Goal: Check status: Check status

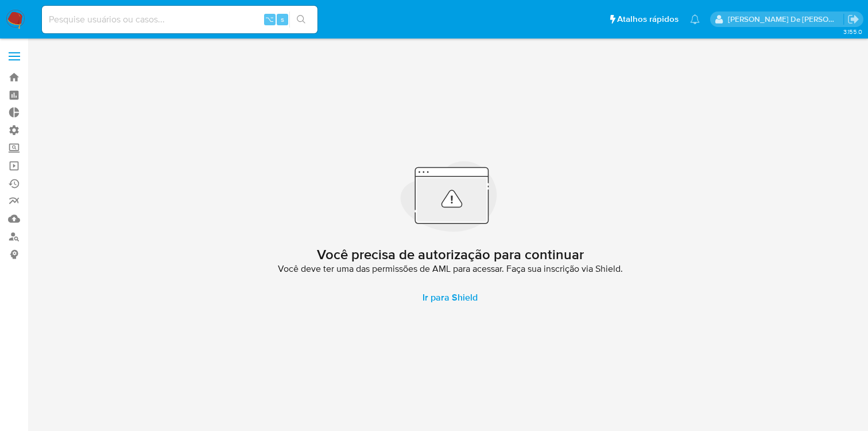
click at [90, 20] on input at bounding box center [180, 19] width 276 height 15
paste input "712632976"
type input "712632976"
click at [299, 20] on icon "search-icon" at bounding box center [301, 19] width 9 height 9
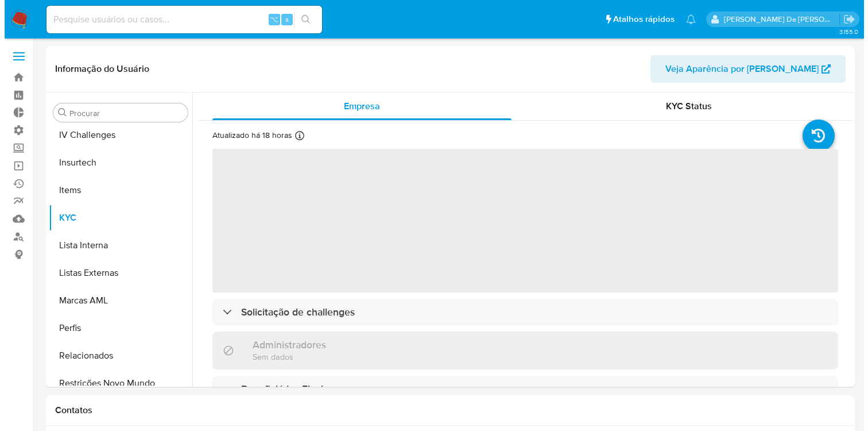
scroll to position [513, 0]
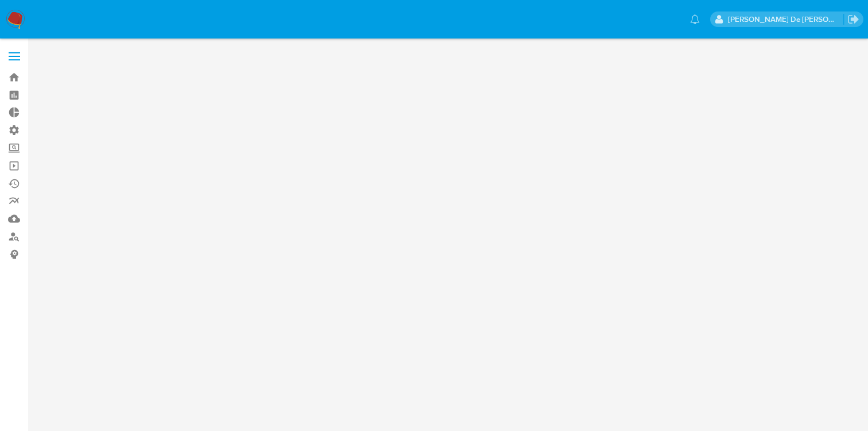
click at [11, 64] on label at bounding box center [14, 56] width 29 height 24
click at [0, 0] on input "checkbox" at bounding box center [0, 0] width 0 height 0
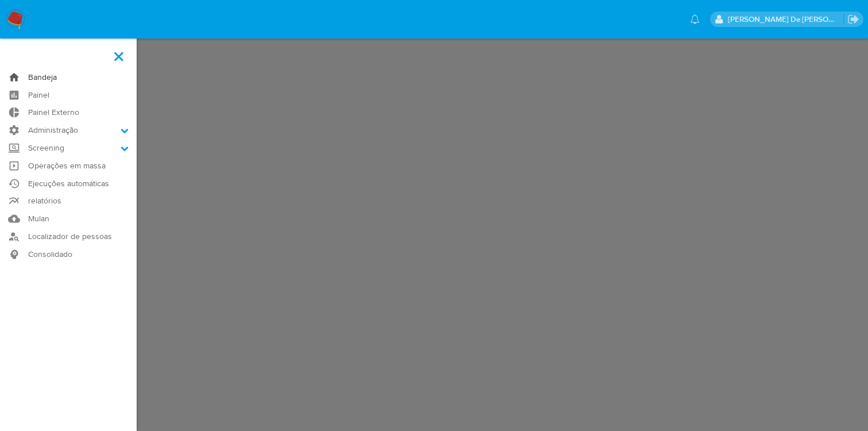
click at [47, 76] on link "Bandeja" at bounding box center [68, 77] width 137 height 18
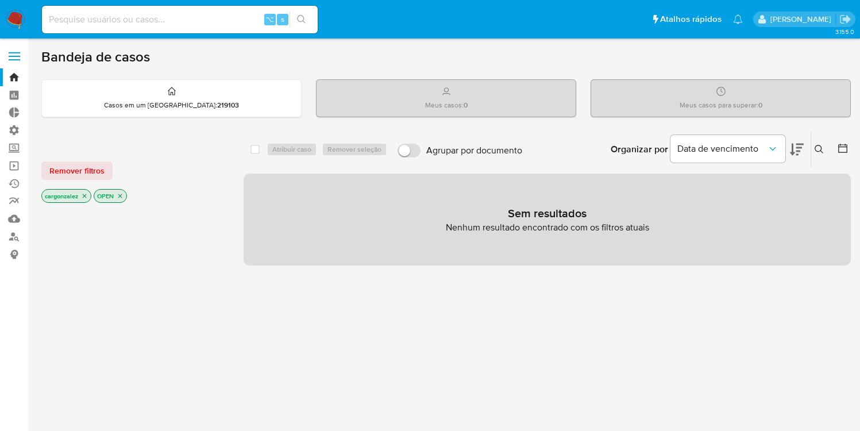
click at [151, 22] on input at bounding box center [180, 19] width 276 height 15
paste input "712632976"
type input "712632976"
click at [301, 19] on icon "search-icon" at bounding box center [301, 19] width 9 height 9
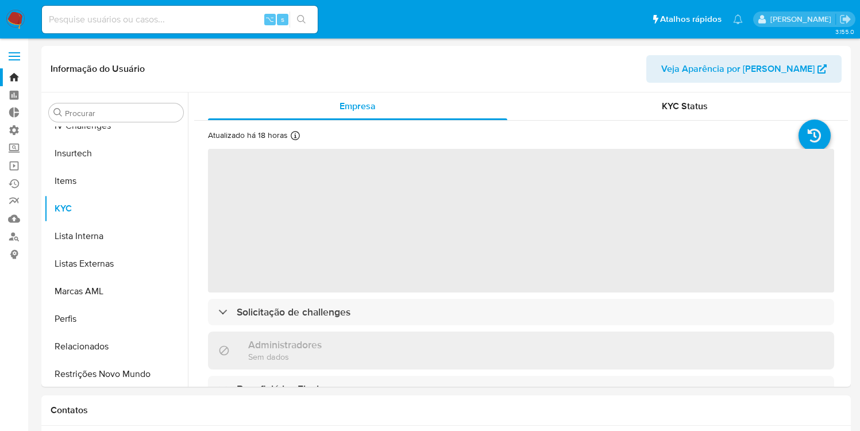
scroll to position [513, 0]
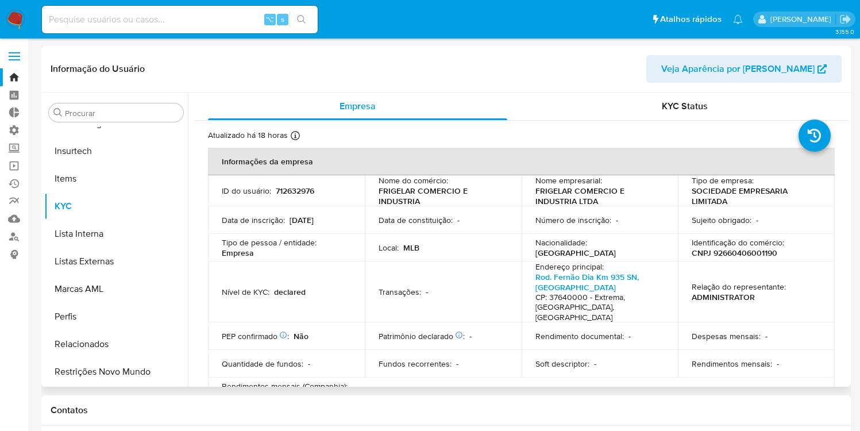
select select "10"
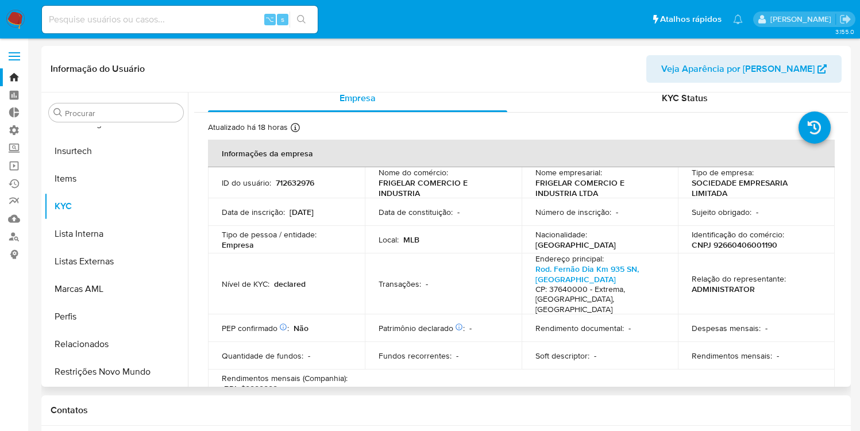
scroll to position [7, 0]
